Goal: Transaction & Acquisition: Book appointment/travel/reservation

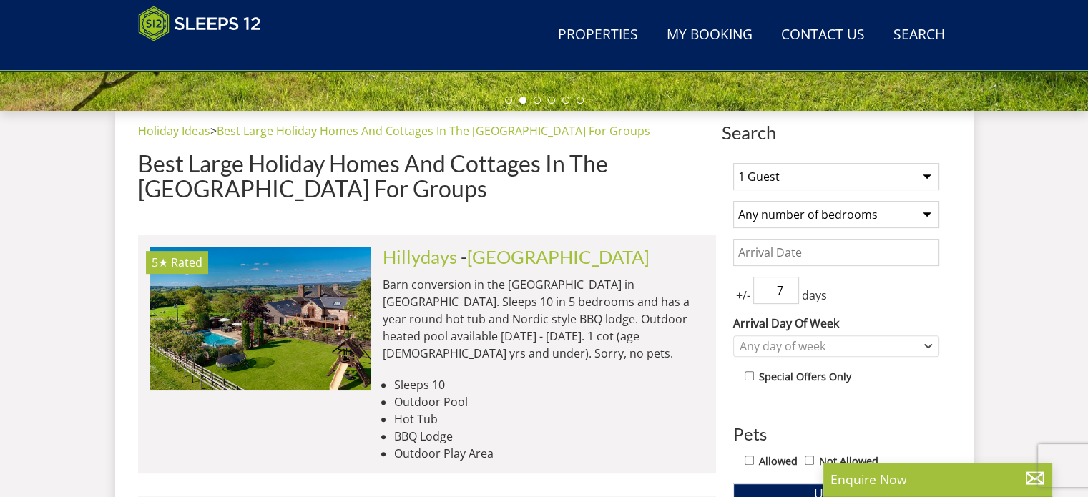
scroll to position [542, 0]
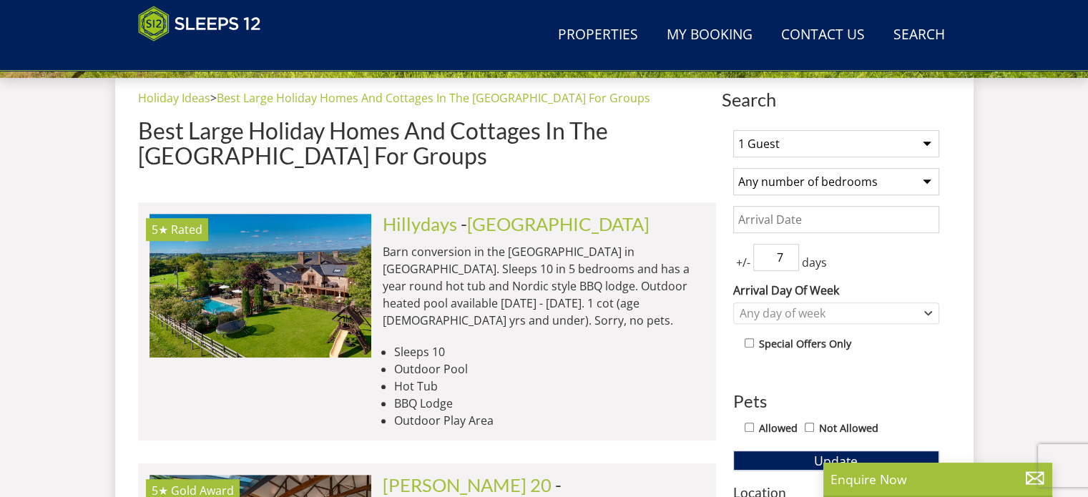
click at [878, 140] on select "1 Guest 2 Guests 3 Guests 4 Guests 5 Guests 6 Guests 7 Guests 8 Guests 9 Guests…" at bounding box center [836, 143] width 206 height 27
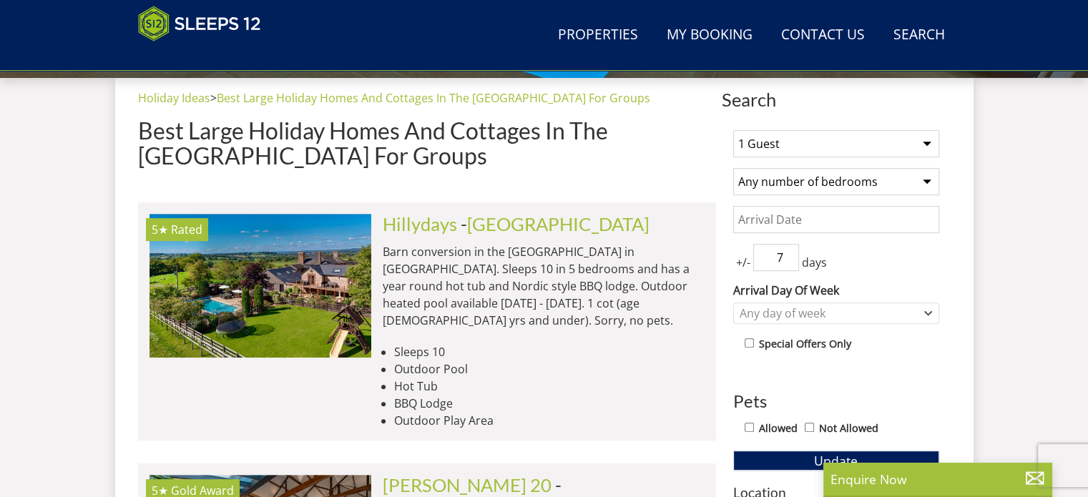
select select "12"
click at [733, 130] on select "1 Guest 2 Guests 3 Guests 4 Guests 5 Guests 6 Guests 7 Guests 8 Guests 9 Guests…" at bounding box center [836, 143] width 206 height 27
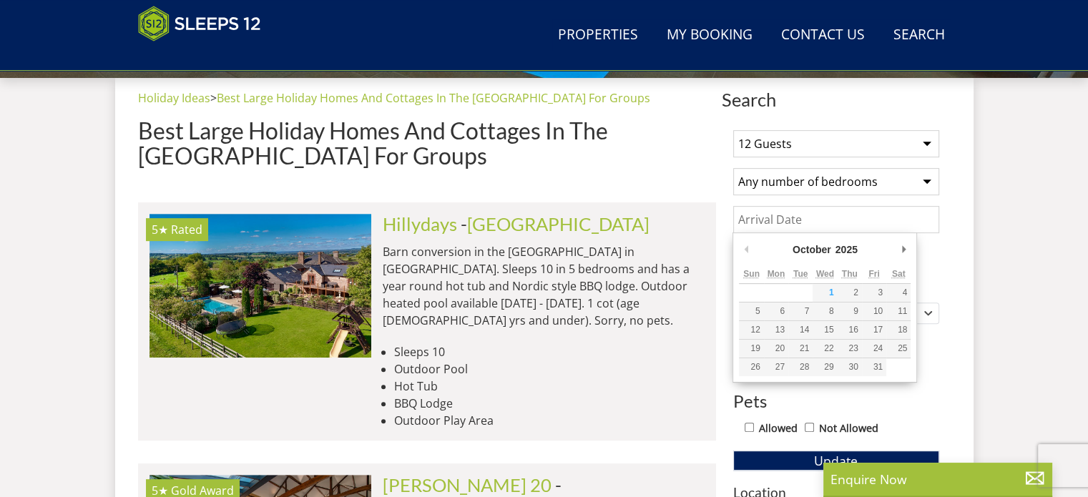
click at [868, 218] on input "Date" at bounding box center [836, 219] width 206 height 27
type input "27/10/2025"
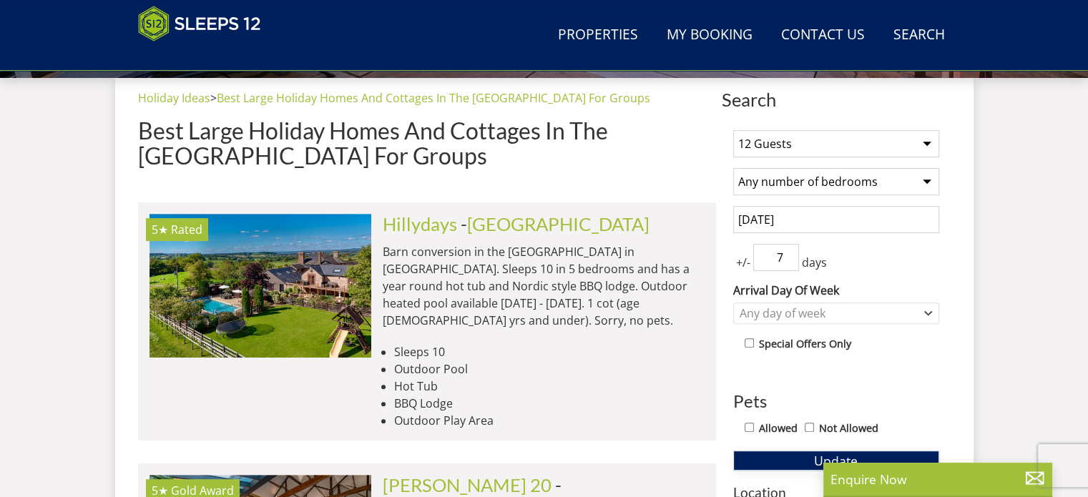
click at [775, 451] on button "Update" at bounding box center [836, 461] width 206 height 20
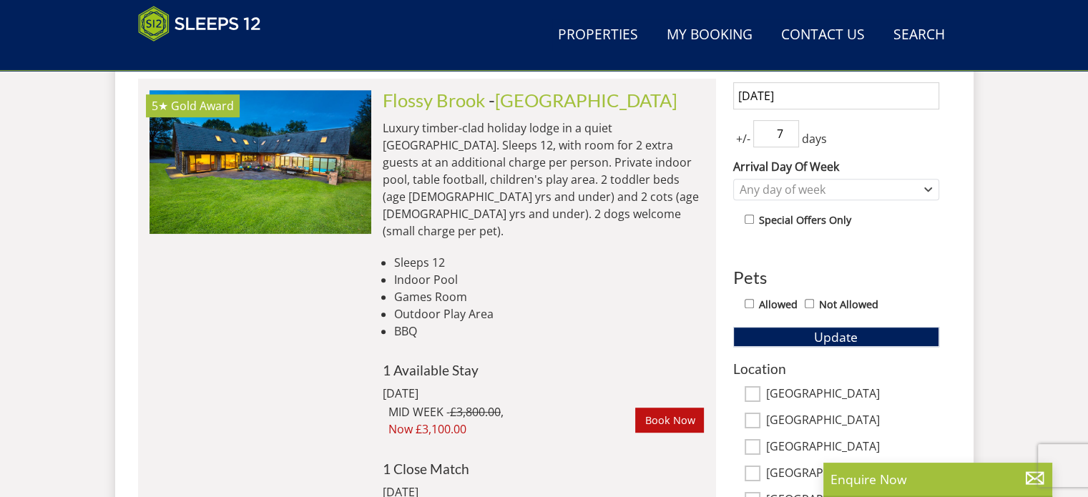
scroll to position [706, 0]
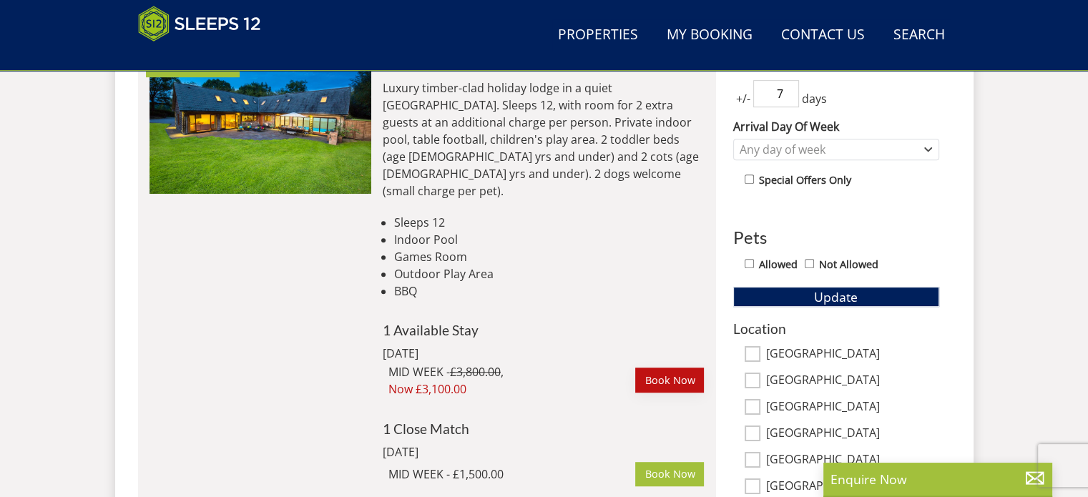
click at [668, 368] on link "Book Now" at bounding box center [669, 380] width 69 height 24
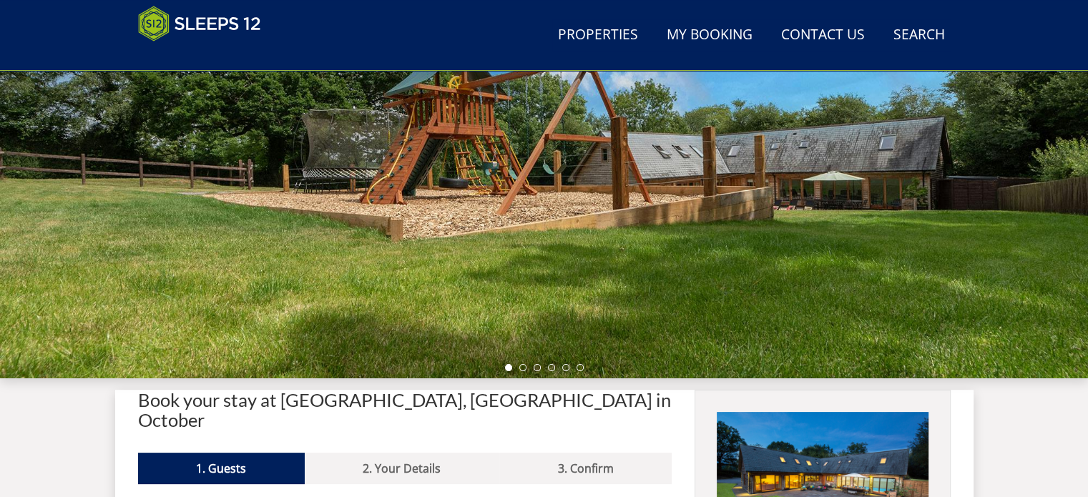
scroll to position [523, 0]
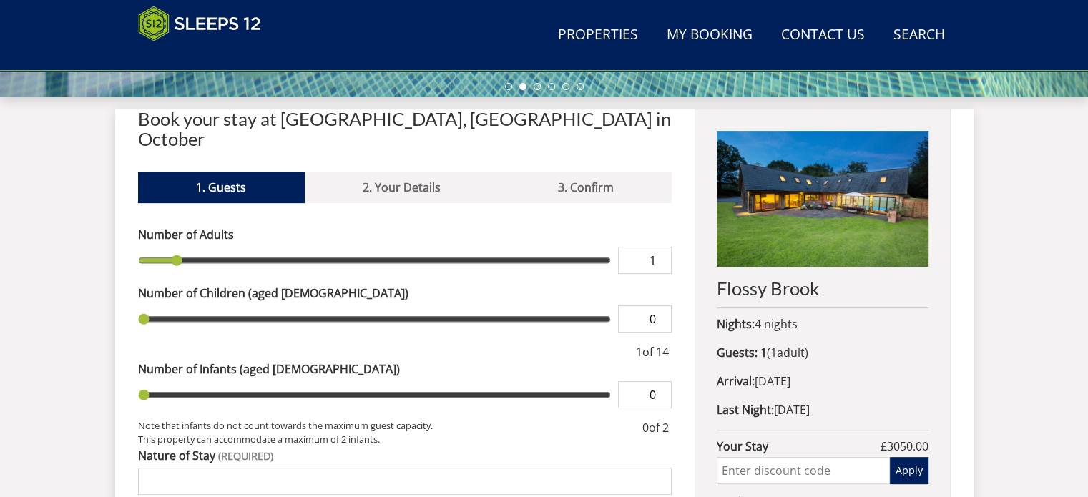
click at [747, 469] on input "text" at bounding box center [803, 470] width 172 height 27
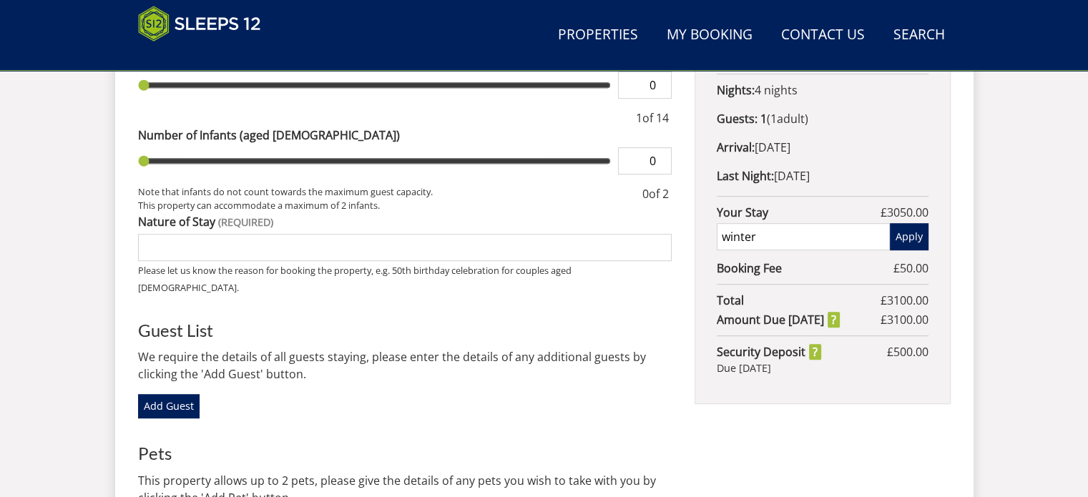
scroll to position [790, 0]
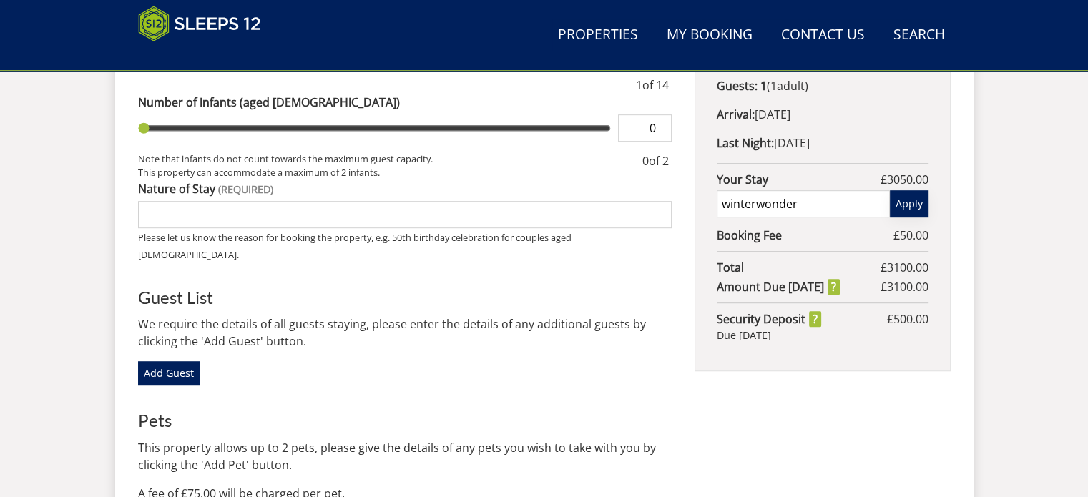
click at [903, 214] on button "Apply" at bounding box center [909, 203] width 39 height 27
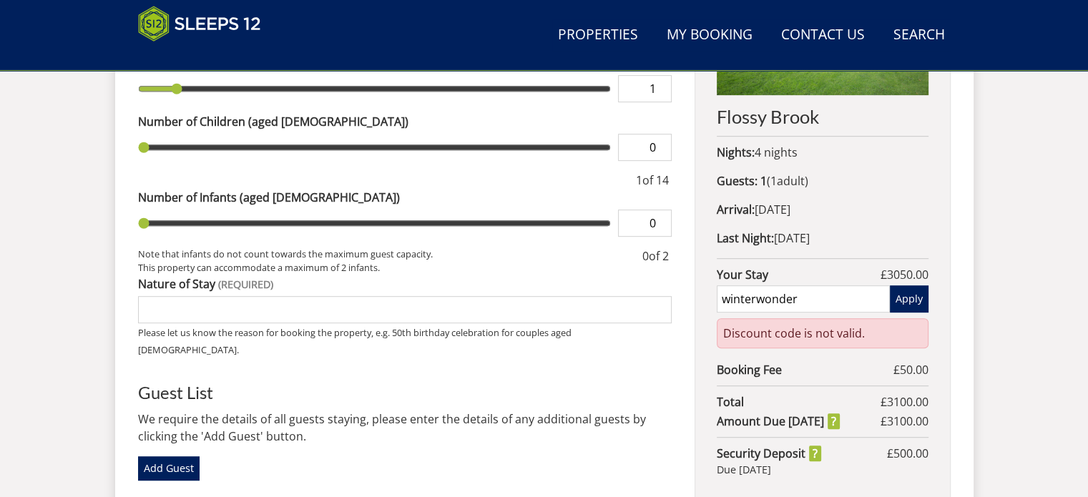
scroll to position [697, 0]
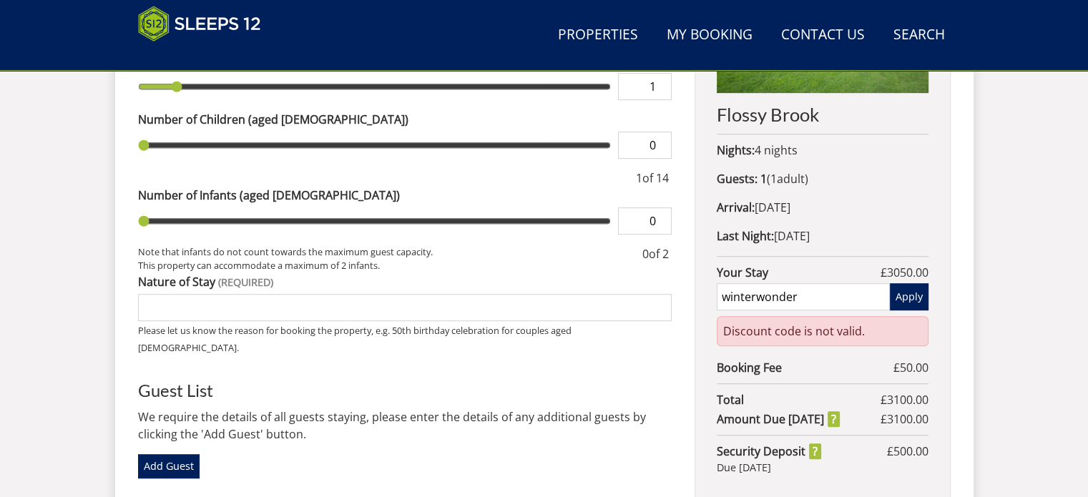
click at [767, 300] on input "winterwonder" at bounding box center [803, 296] width 172 height 27
click at [918, 303] on button "Apply" at bounding box center [909, 296] width 39 height 27
click at [728, 293] on input "winterWonder" at bounding box center [803, 296] width 172 height 27
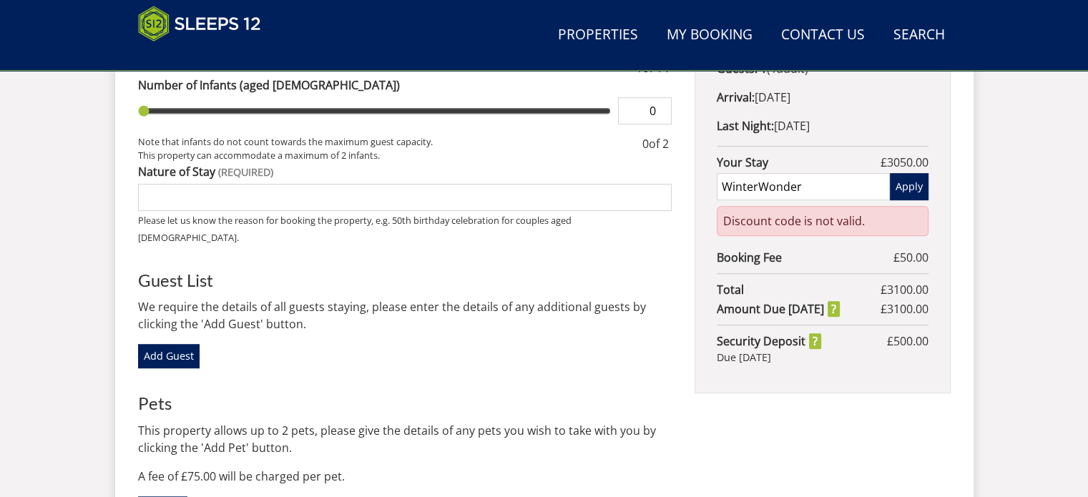
scroll to position [809, 0]
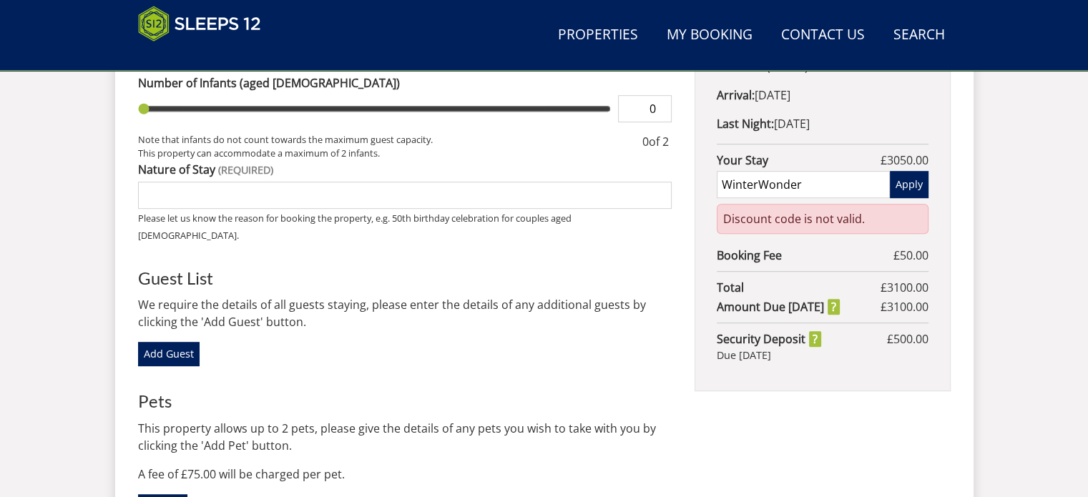
type input "WinterWonder"
click at [892, 186] on button "Apply" at bounding box center [909, 184] width 39 height 27
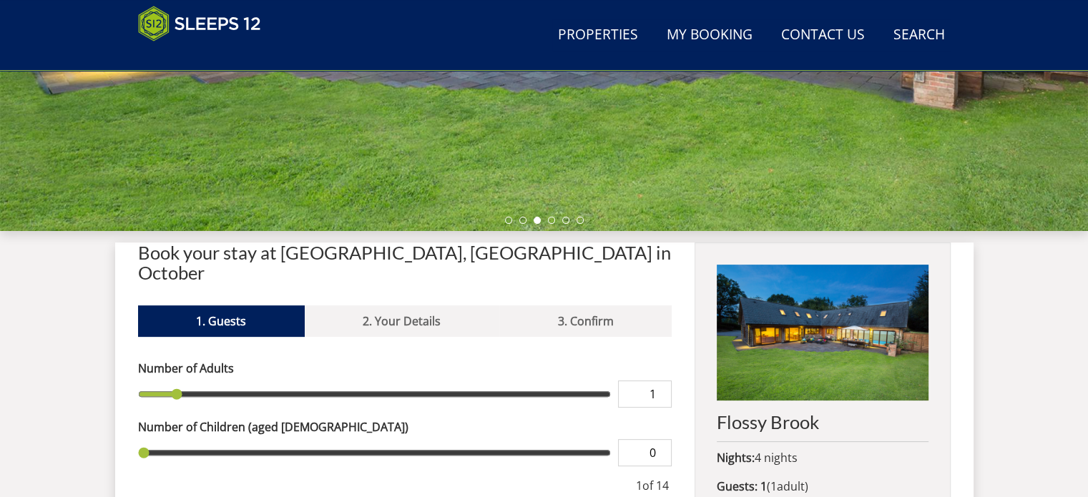
scroll to position [821, 0]
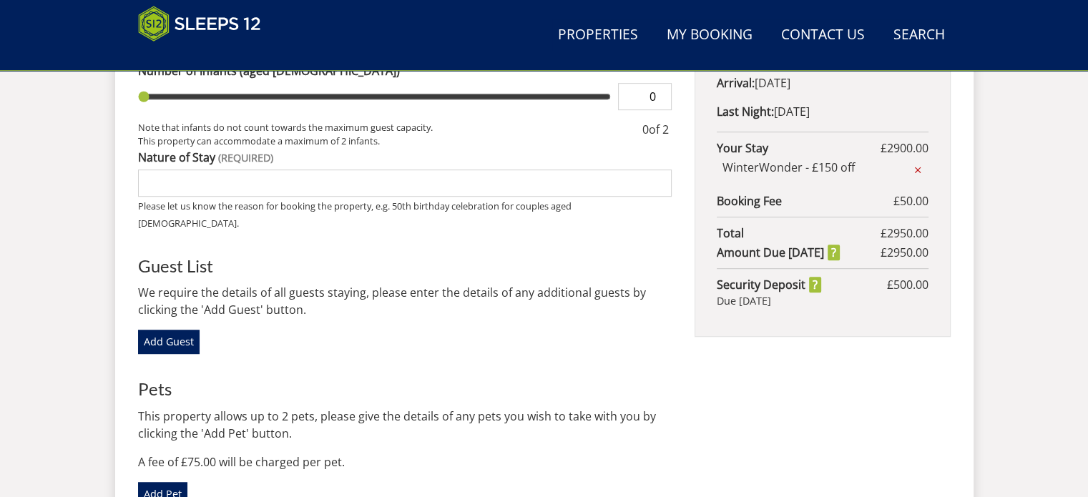
drag, startPoint x: 1085, startPoint y: 307, endPoint x: 1098, endPoint y: 397, distance: 91.0
click at [1088, 397] on html "WinterWonder – Save £150 on any stay from 1st September to 27th March* Terms ap…" at bounding box center [544, 41] width 1088 height 1725
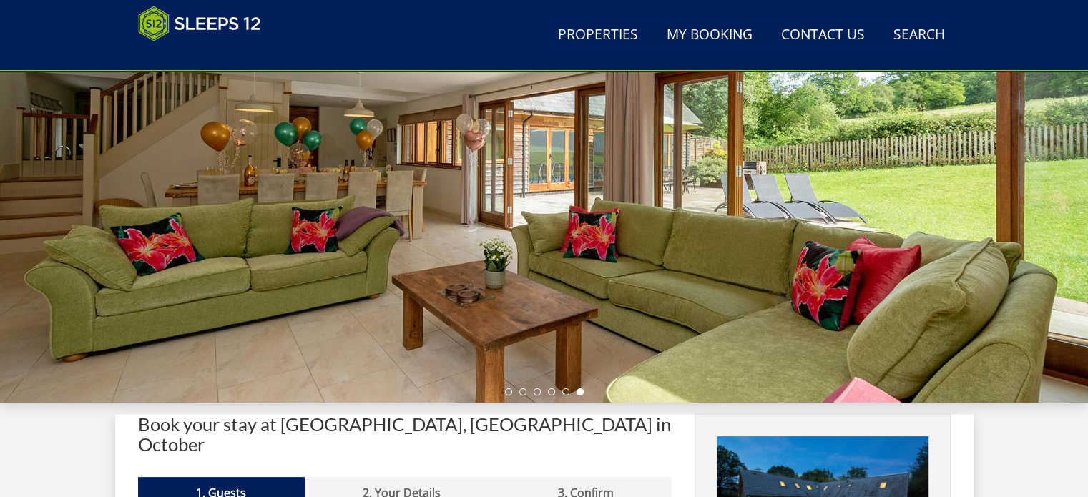
scroll to position [146, 0]
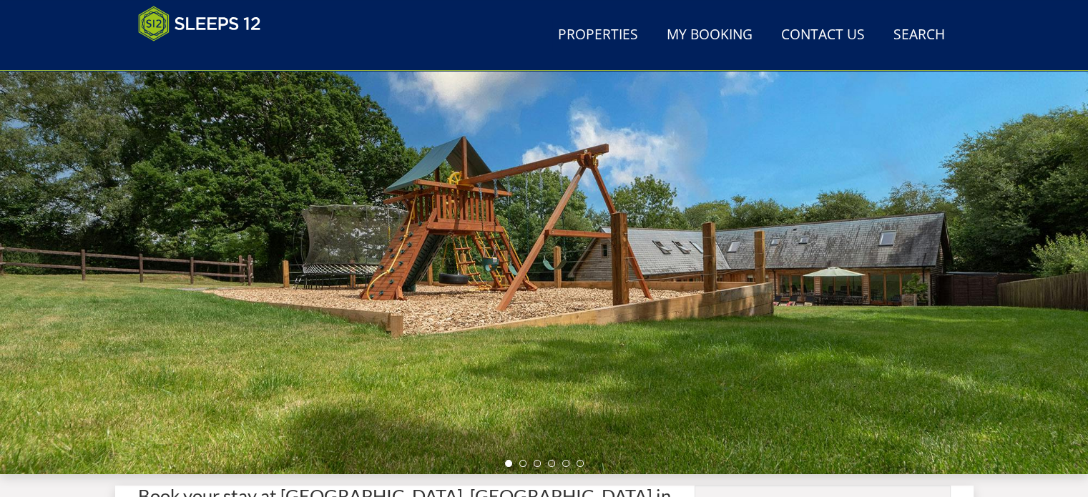
click at [1005, 320] on div at bounding box center [544, 224] width 1088 height 501
click at [519, 460] on li at bounding box center [522, 463] width 7 height 7
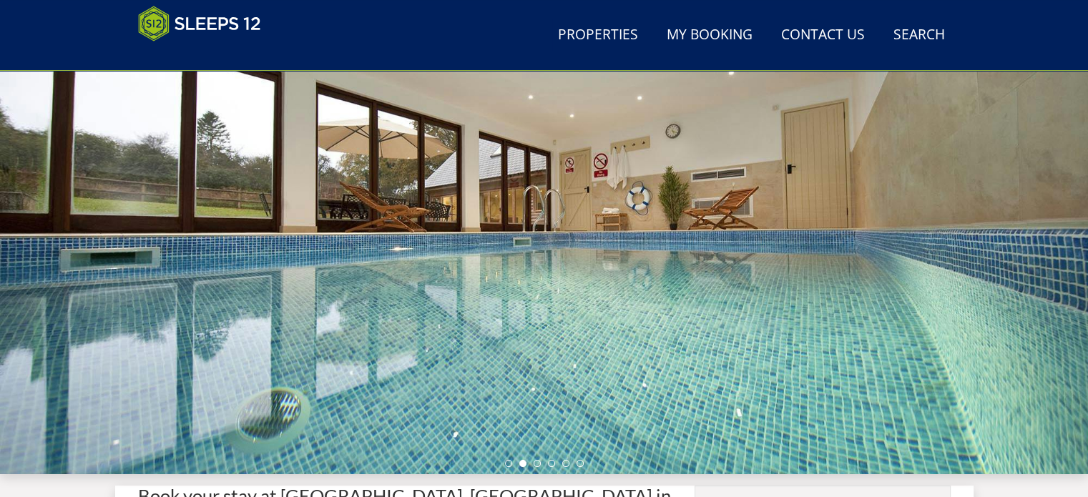
click at [537, 465] on li at bounding box center [537, 463] width 7 height 7
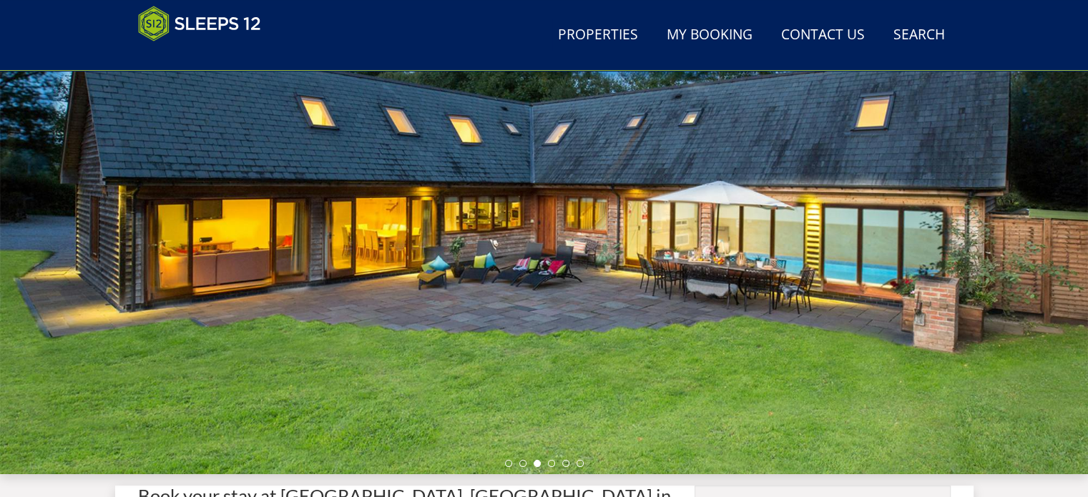
click at [550, 465] on li at bounding box center [551, 463] width 7 height 7
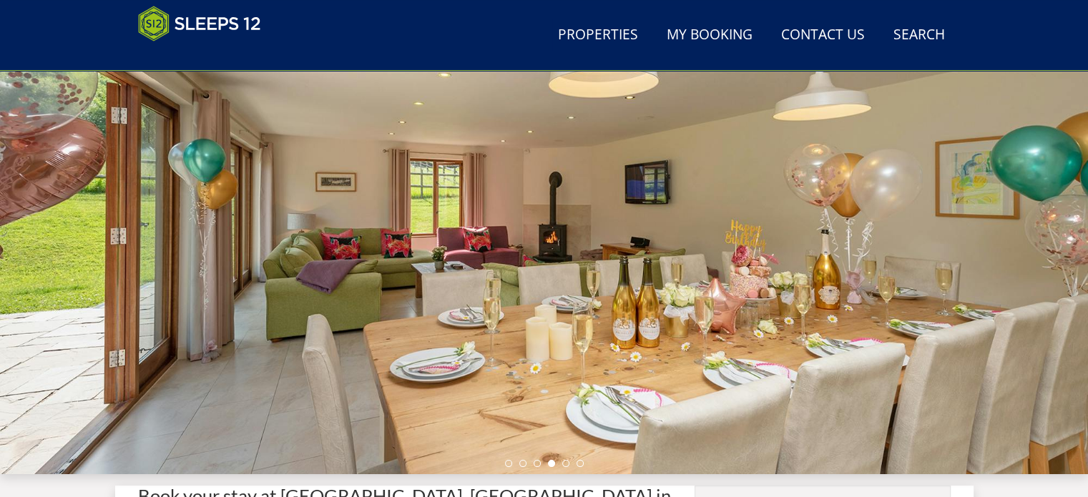
click at [564, 460] on li at bounding box center [565, 463] width 7 height 7
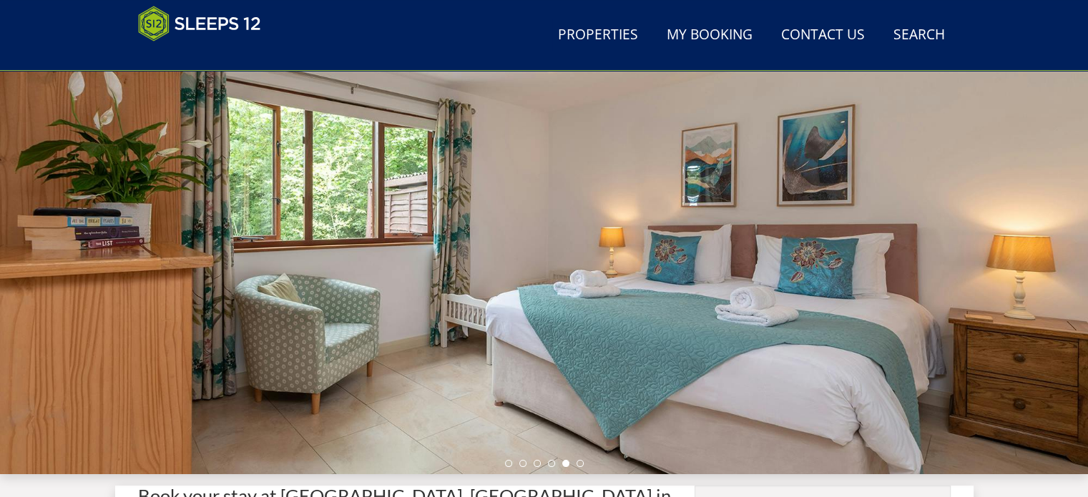
click at [577, 464] on li at bounding box center [580, 463] width 7 height 7
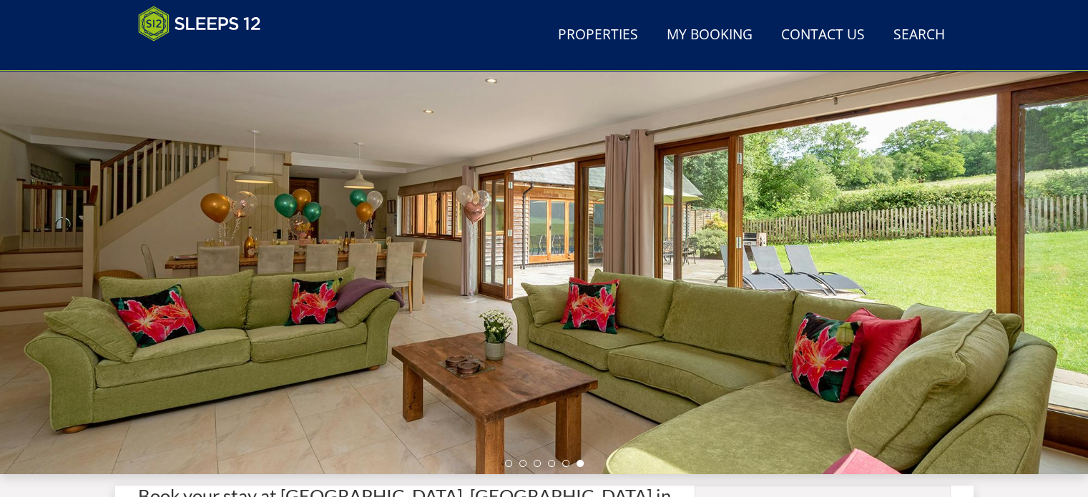
click at [1071, 278] on div at bounding box center [544, 224] width 1088 height 501
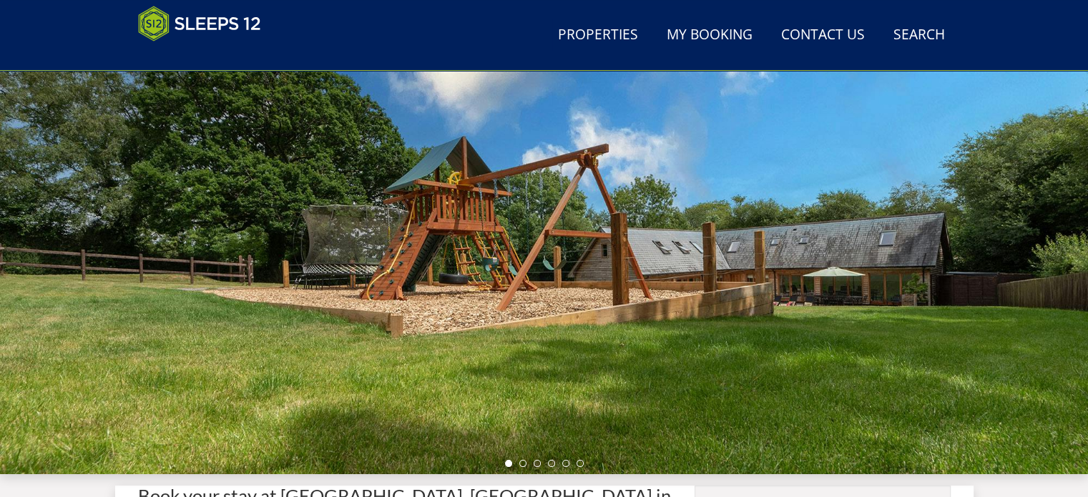
click at [1071, 278] on div at bounding box center [544, 224] width 1088 height 501
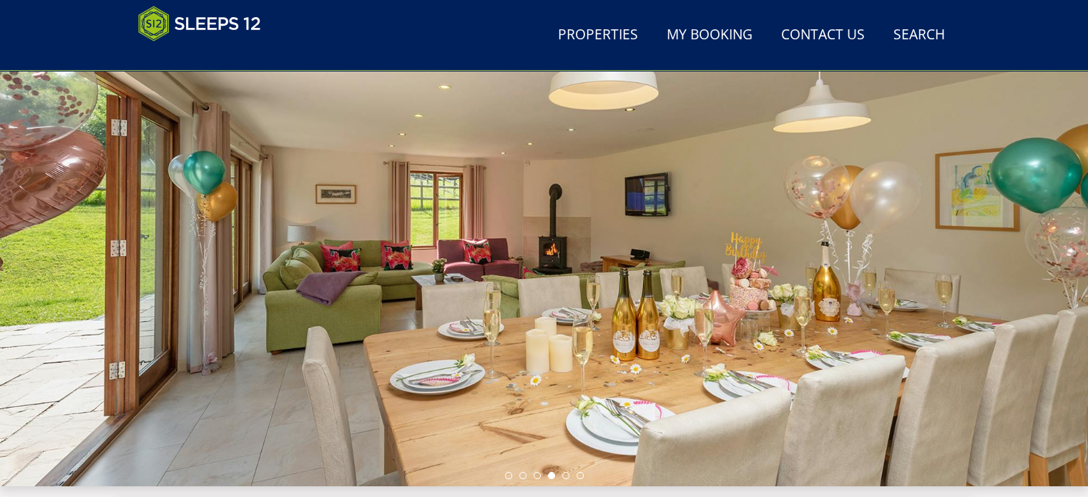
scroll to position [128, 0]
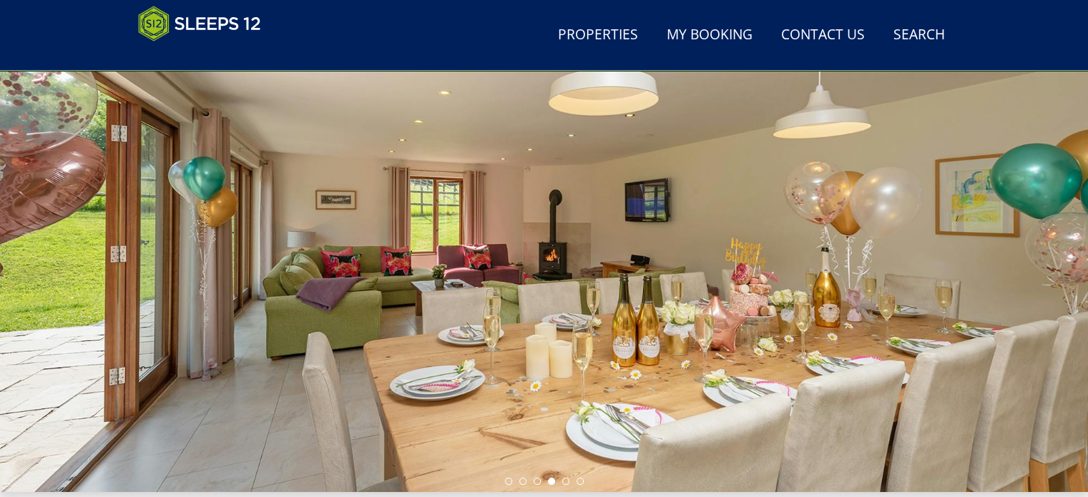
click at [224, 338] on div at bounding box center [544, 241] width 1088 height 501
click at [504, 478] on div at bounding box center [544, 241] width 1088 height 501
click at [506, 480] on li at bounding box center [508, 481] width 7 height 7
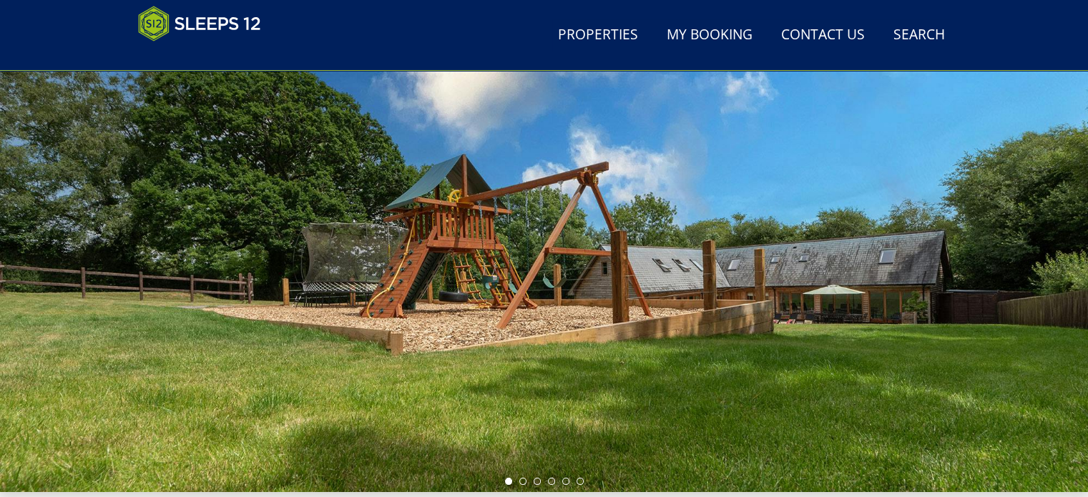
click at [521, 484] on li at bounding box center [522, 481] width 7 height 7
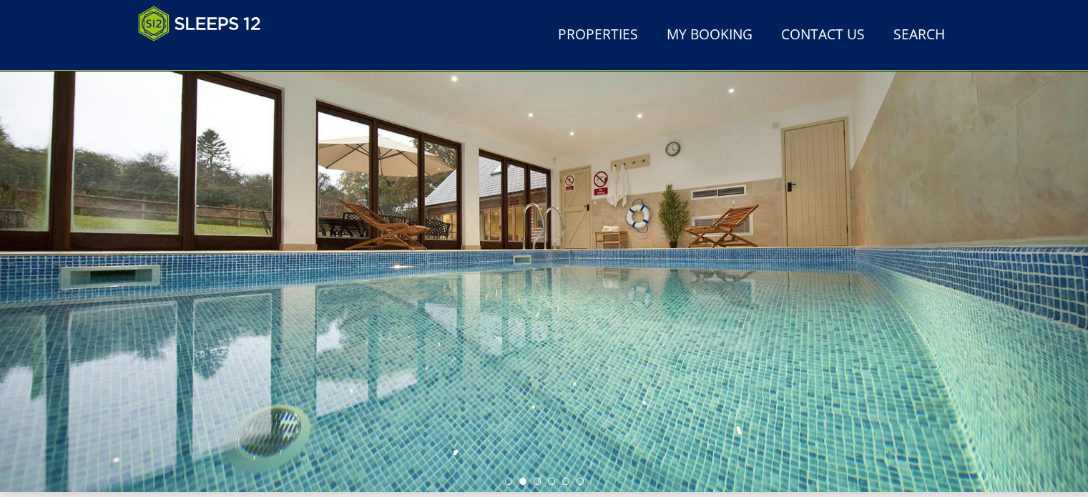
click at [535, 482] on li at bounding box center [537, 481] width 7 height 7
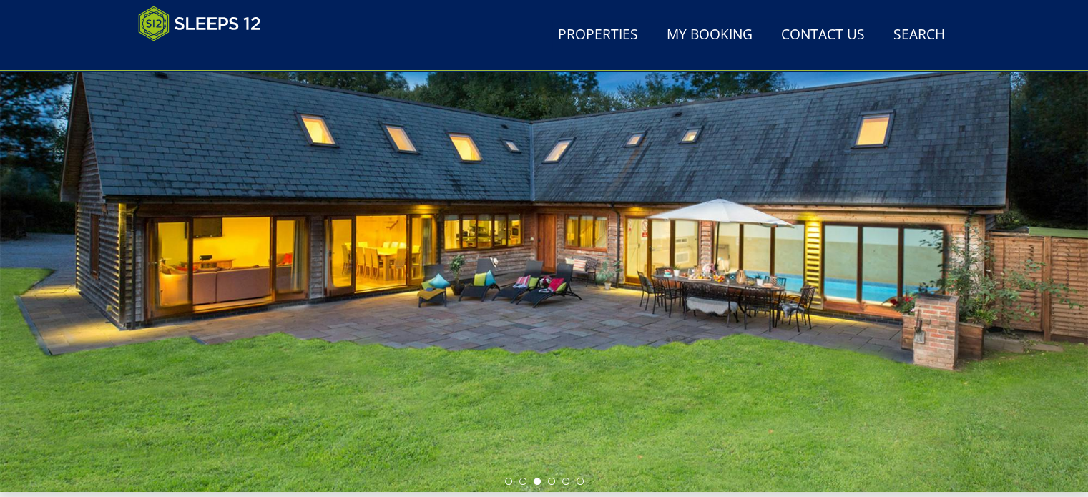
click at [555, 483] on ul at bounding box center [544, 481] width 79 height 7
click at [551, 481] on li at bounding box center [551, 481] width 7 height 7
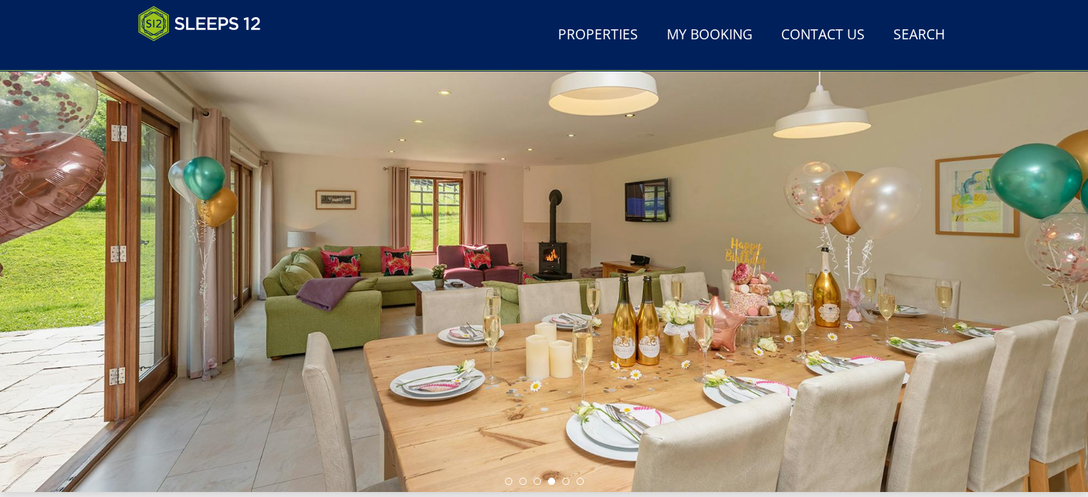
click at [564, 479] on li at bounding box center [565, 481] width 7 height 7
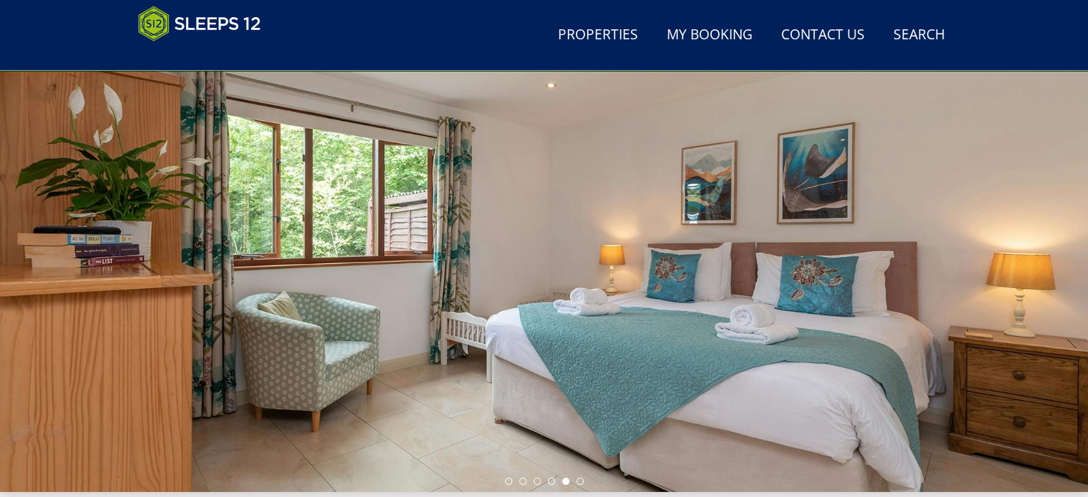
click at [578, 479] on li at bounding box center [580, 481] width 7 height 7
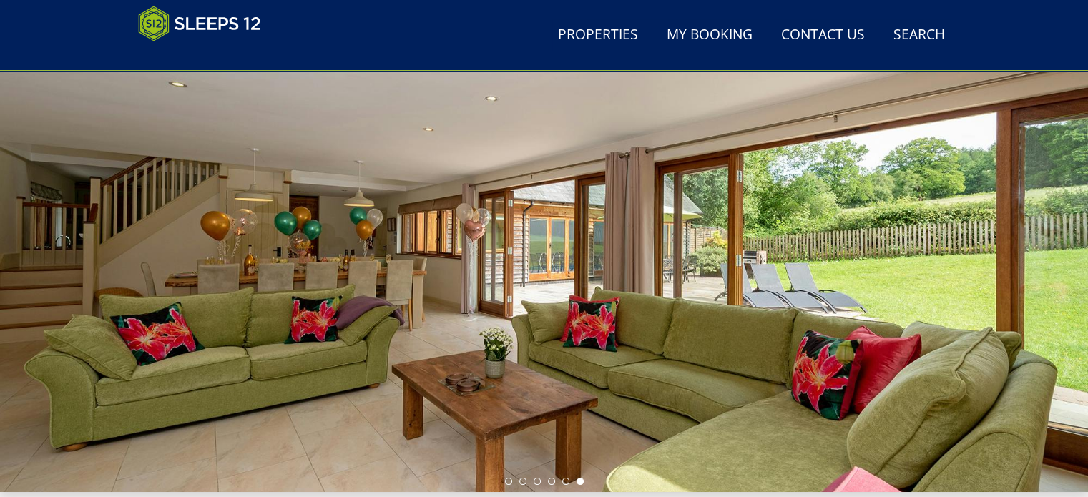
click at [507, 481] on li at bounding box center [508, 481] width 7 height 7
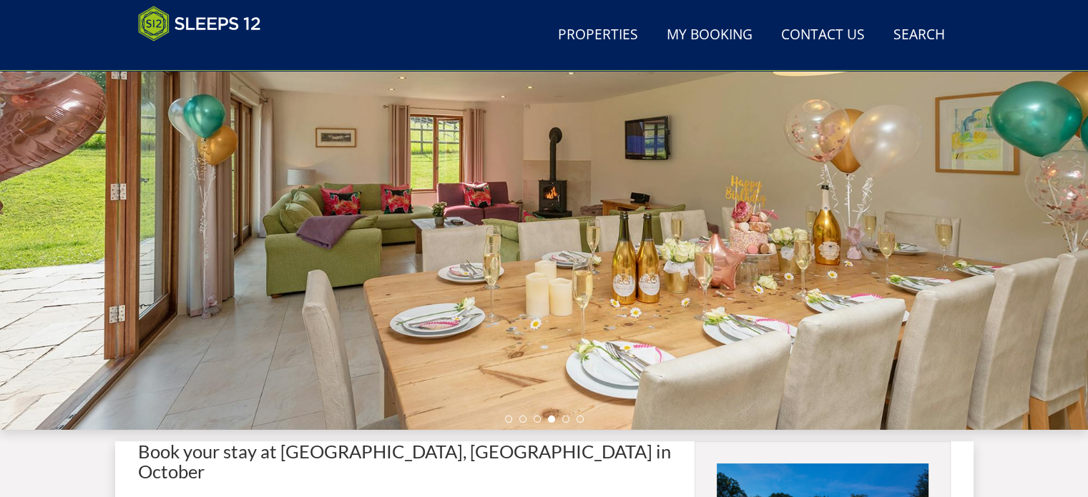
scroll to position [185, 0]
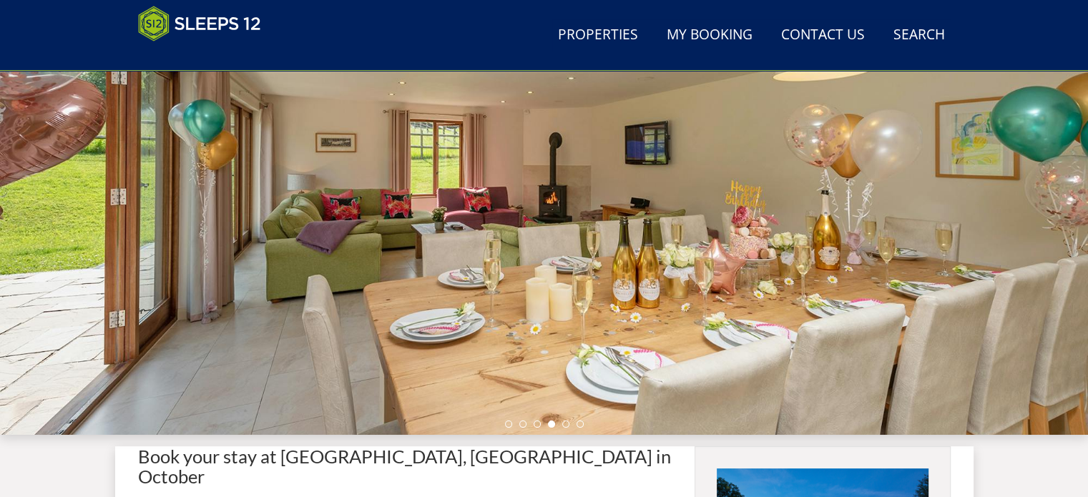
click at [1023, 290] on div at bounding box center [544, 184] width 1088 height 501
click at [505, 424] on li at bounding box center [508, 424] width 7 height 7
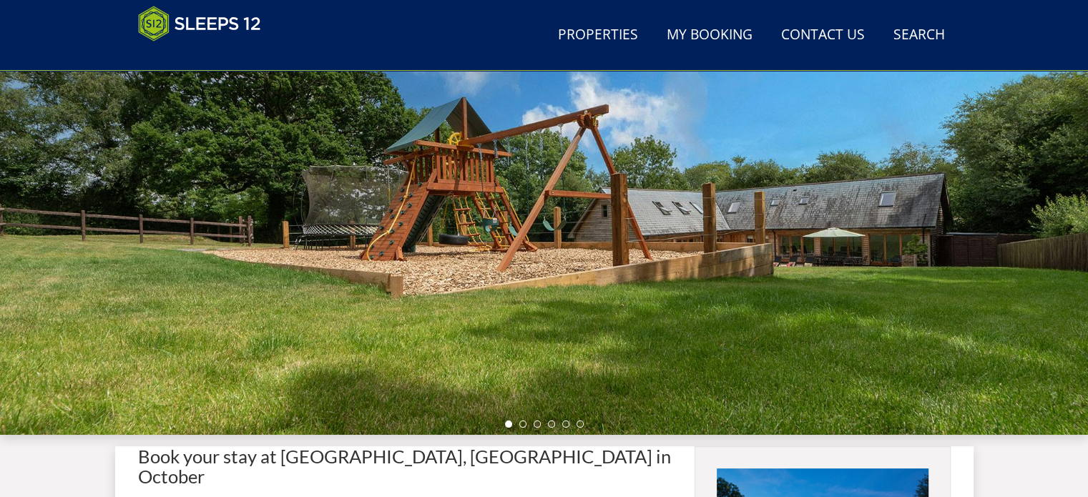
click at [521, 424] on li at bounding box center [522, 424] width 7 height 7
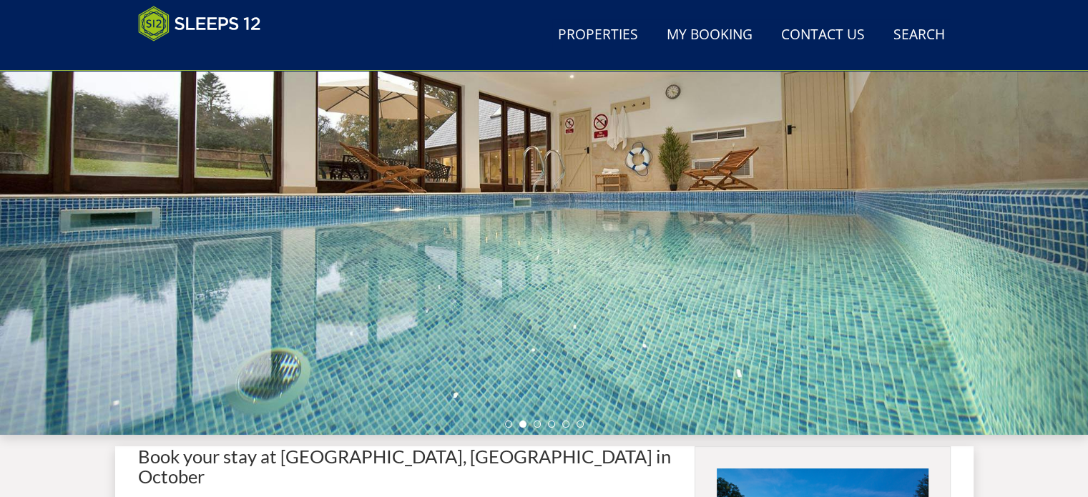
click at [537, 422] on li at bounding box center [537, 424] width 7 height 7
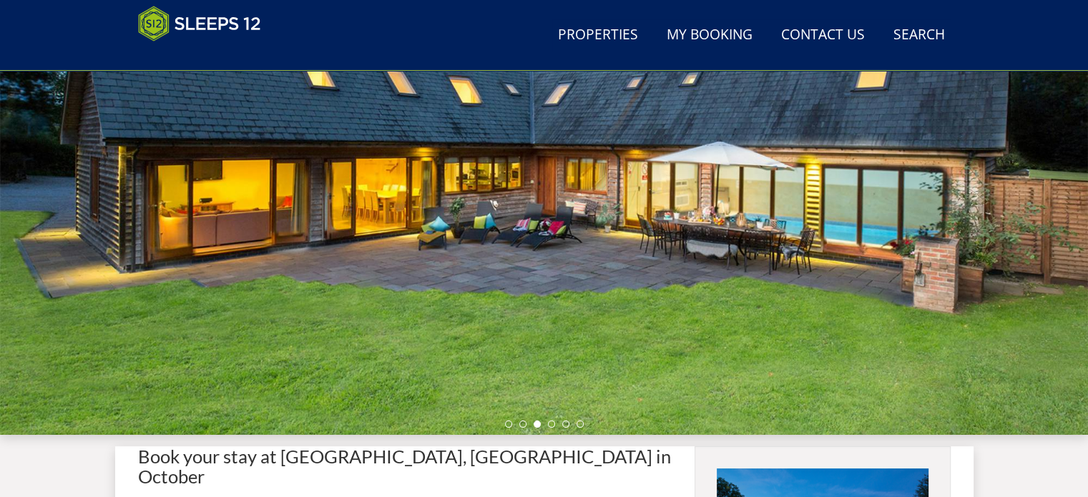
click at [555, 425] on li at bounding box center [551, 424] width 7 height 7
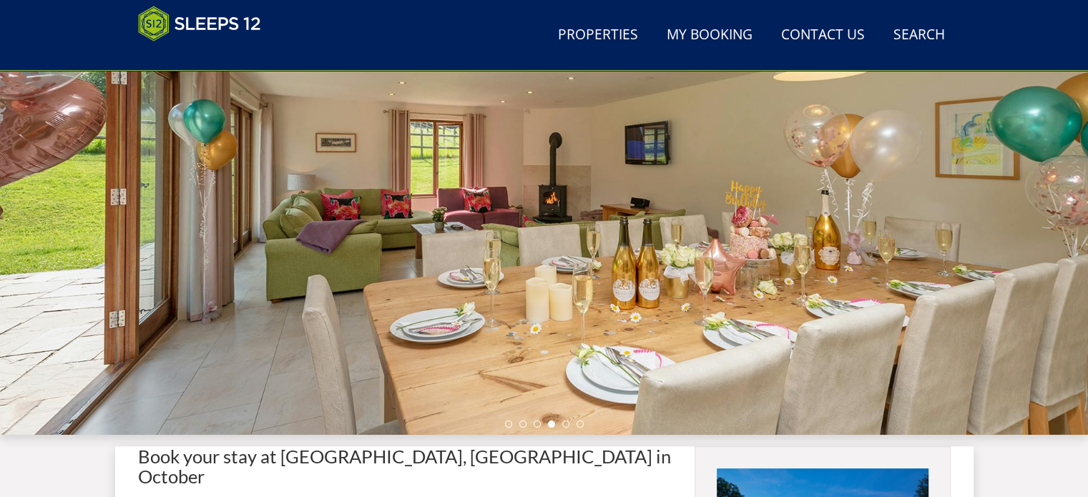
click at [562, 423] on li at bounding box center [565, 424] width 7 height 7
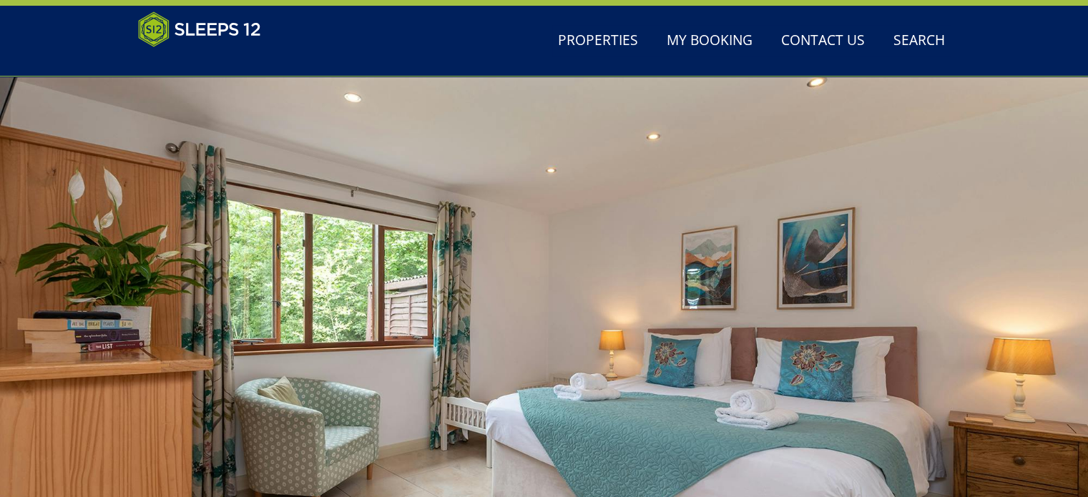
scroll to position [0, 0]
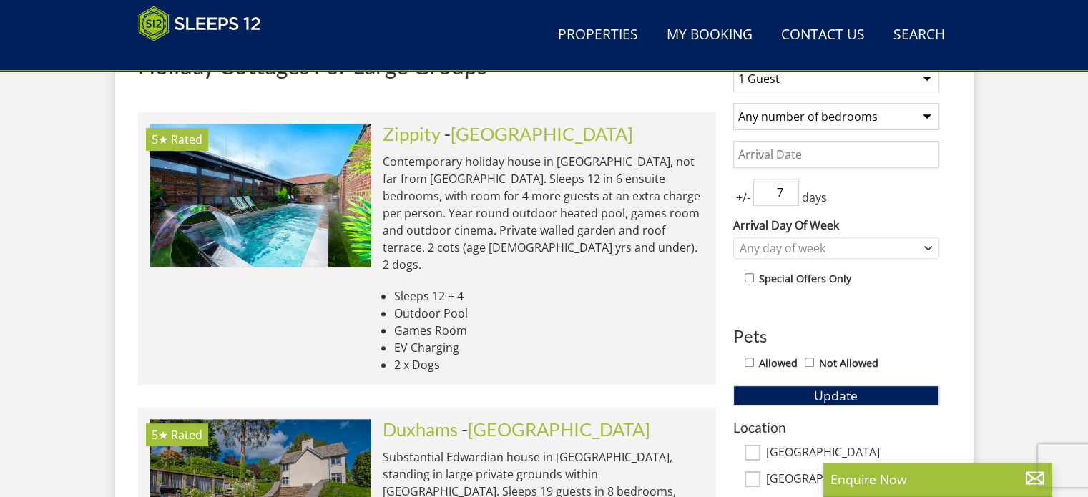
scroll to position [499, 0]
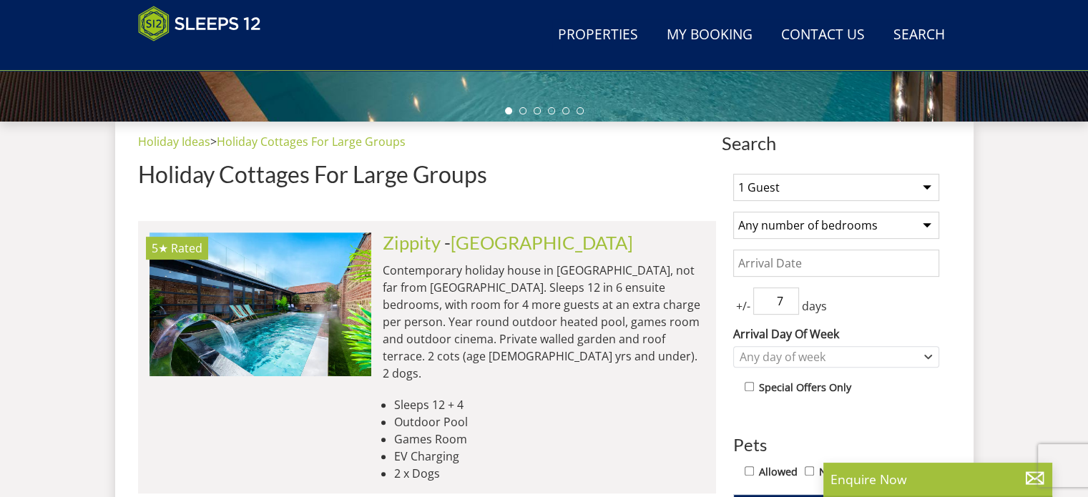
click at [855, 195] on select "1 Guest 2 Guests 3 Guests 4 Guests 5 Guests 6 Guests 7 Guests 8 Guests 9 Guests…" at bounding box center [836, 187] width 206 height 27
select select "5"
click at [733, 174] on select "1 Guest 2 Guests 3 Guests 4 Guests 5 Guests 6 Guests 7 Guests 8 Guests 9 Guests…" at bounding box center [836, 187] width 206 height 27
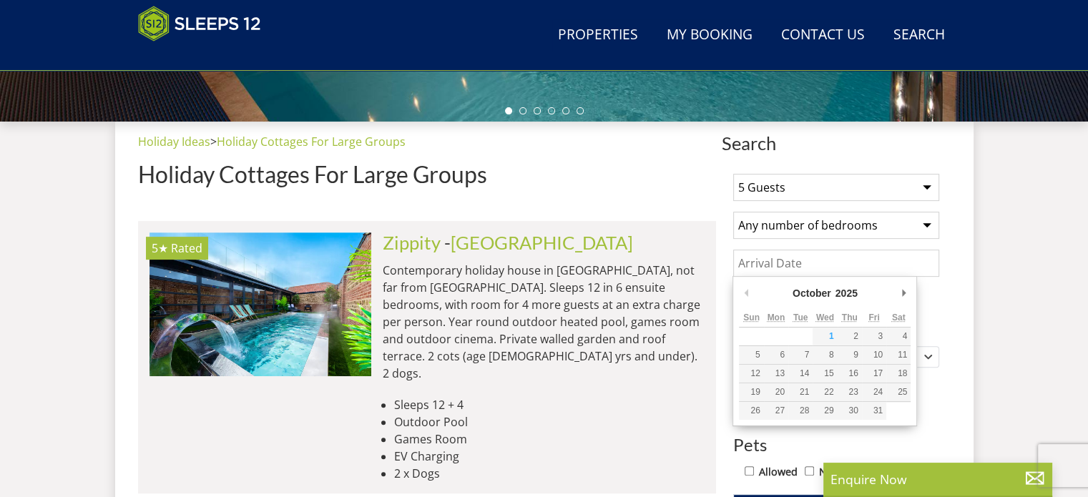
click at [841, 251] on input "Date" at bounding box center [836, 263] width 206 height 27
type input "27/10/2025"
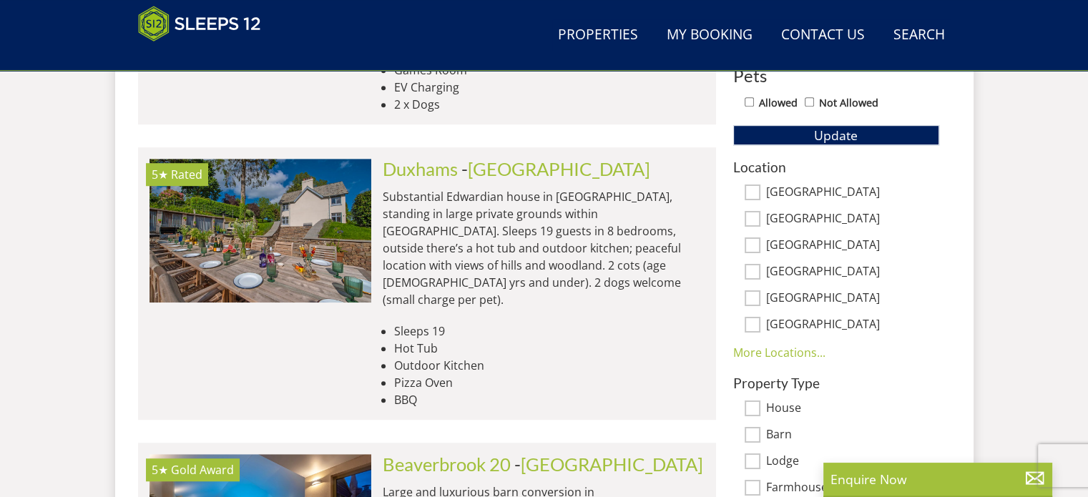
scroll to position [860, 0]
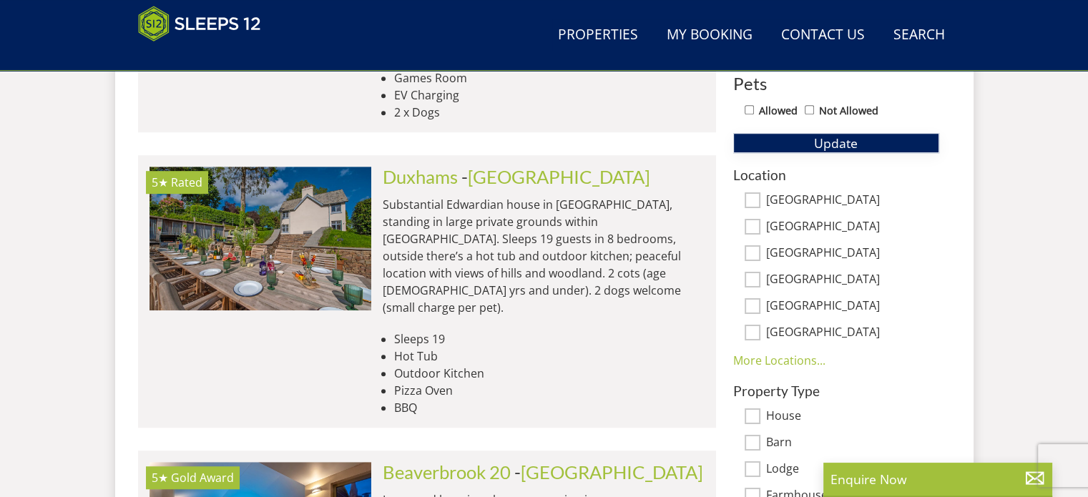
click at [839, 140] on span "Update" at bounding box center [836, 143] width 44 height 17
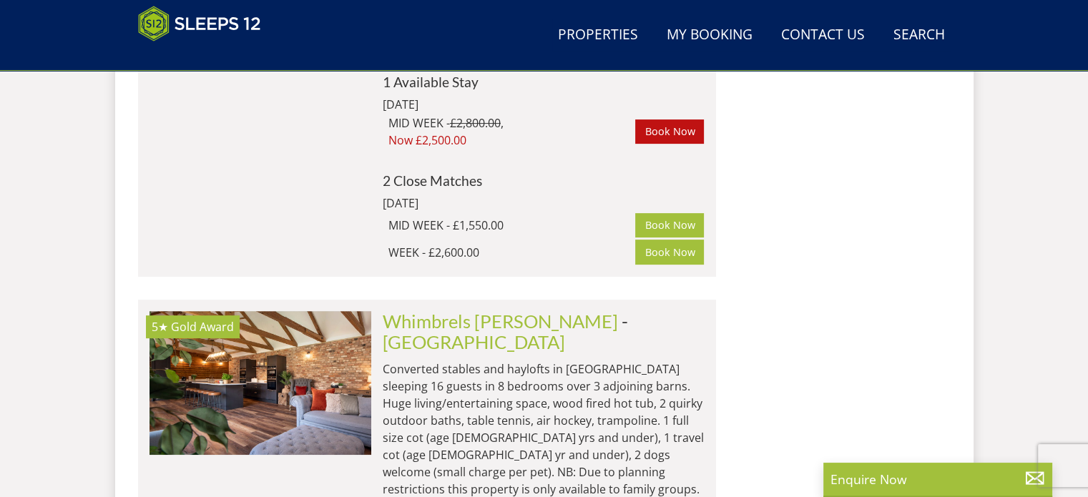
scroll to position [6023, 0]
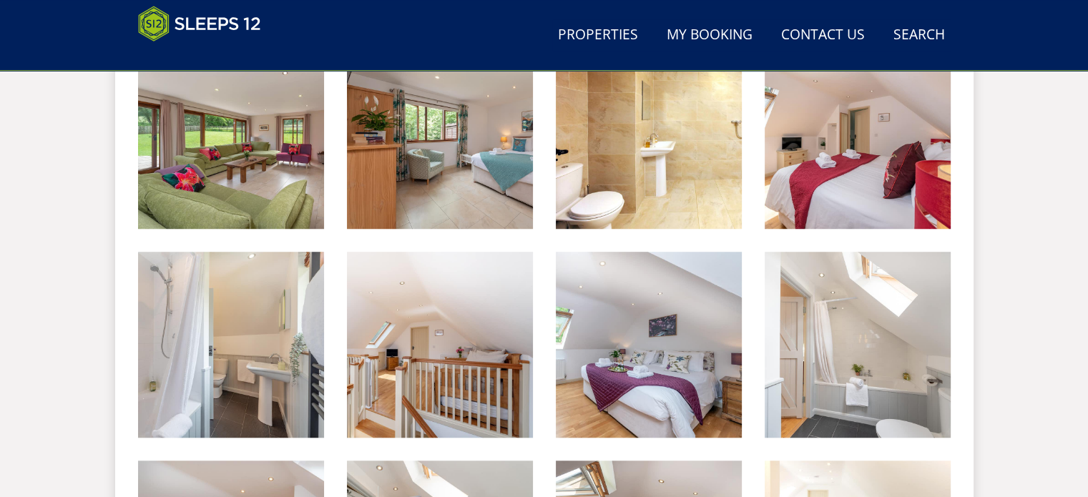
scroll to position [197, 0]
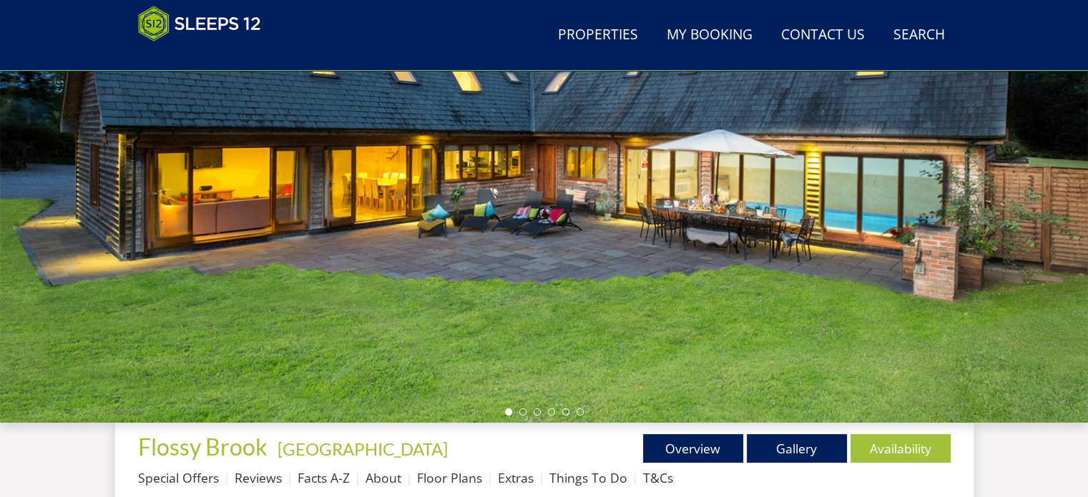
drag, startPoint x: 658, startPoint y: 384, endPoint x: 518, endPoint y: 413, distance: 143.1
click at [518, 413] on div "Guests 1 2 3 4 5 6 7 8 9 10 11 12 13 14 15 16 17 18 19 20 21 22 23 24 25 26 27 …" at bounding box center [544, 172] width 1088 height 501
click at [519, 413] on li at bounding box center [522, 412] width 7 height 7
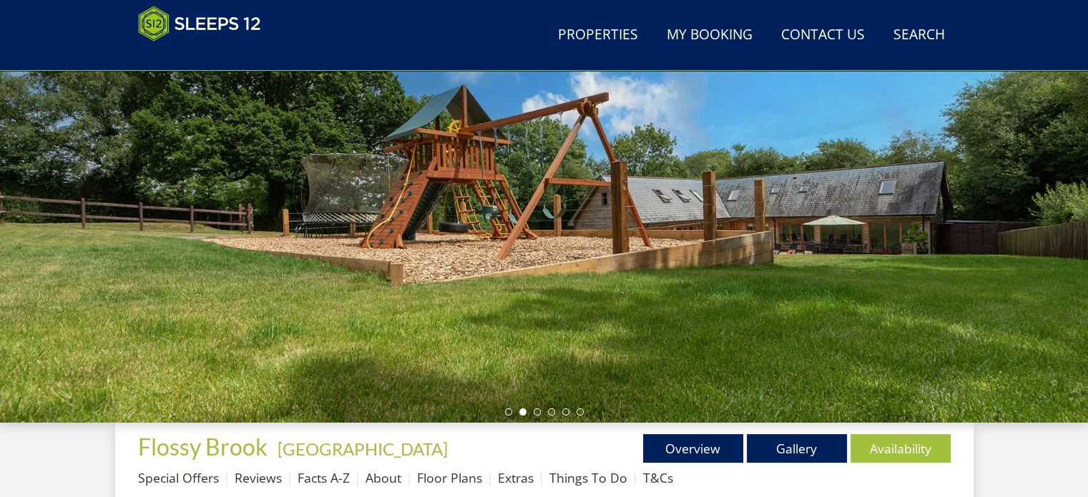
click at [535, 414] on li at bounding box center [537, 412] width 7 height 7
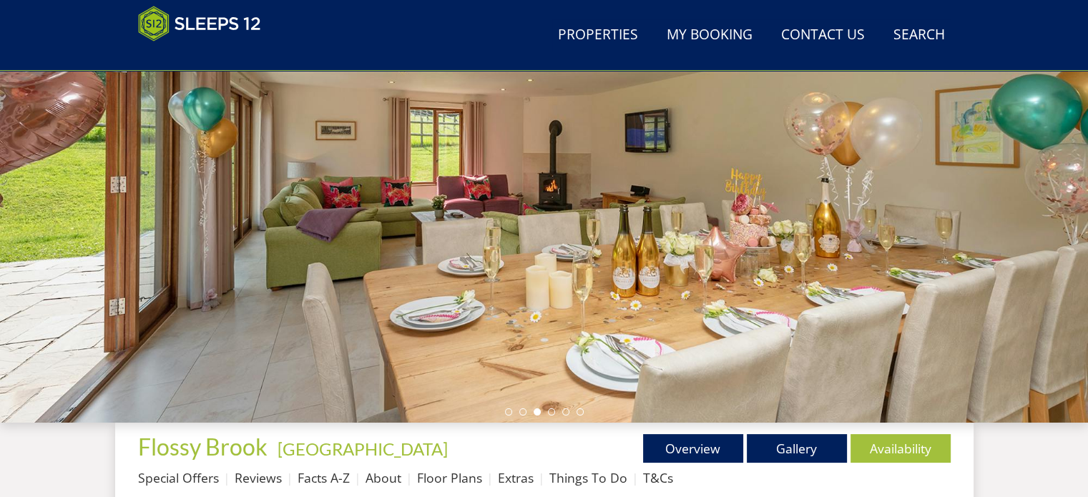
click at [552, 412] on li at bounding box center [551, 412] width 7 height 7
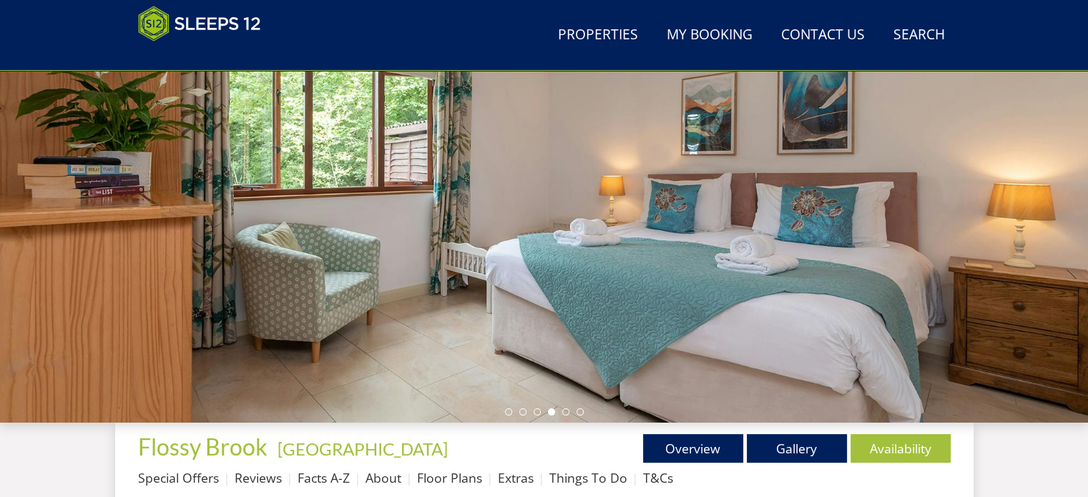
click at [572, 411] on ul at bounding box center [544, 412] width 79 height 7
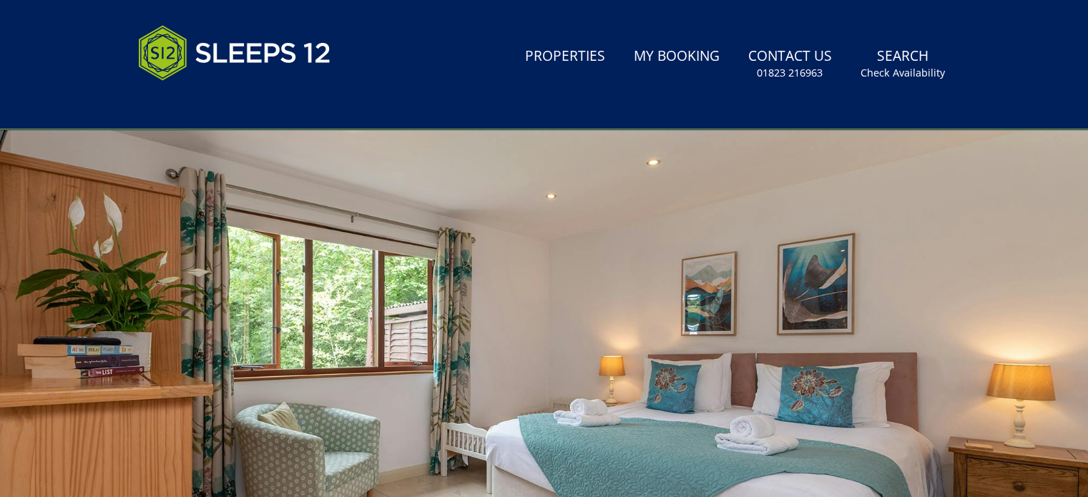
scroll to position [0, 0]
